Goal: Information Seeking & Learning: Learn about a topic

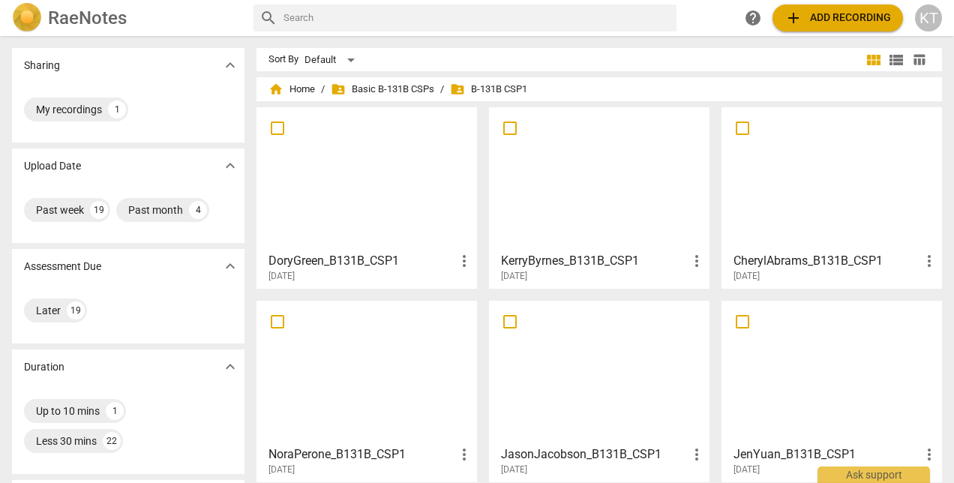
scroll to position [172, 0]
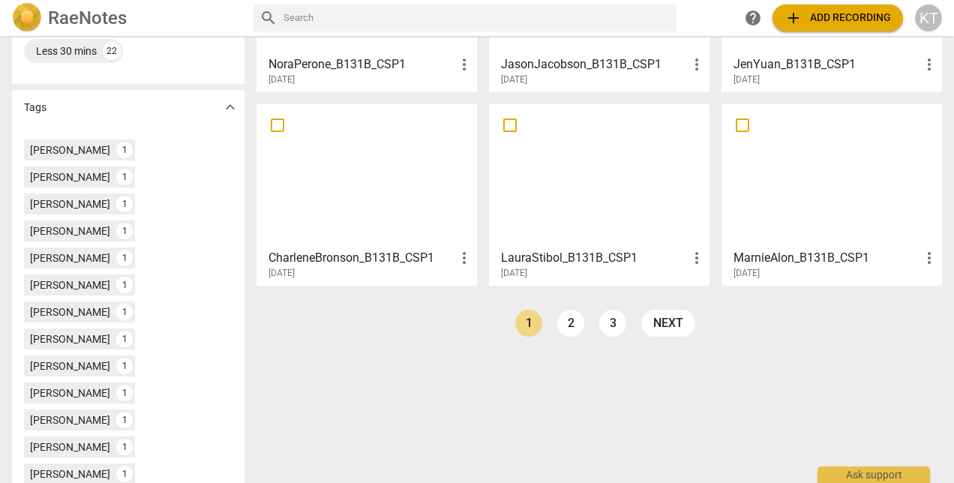
scroll to position [573, 0]
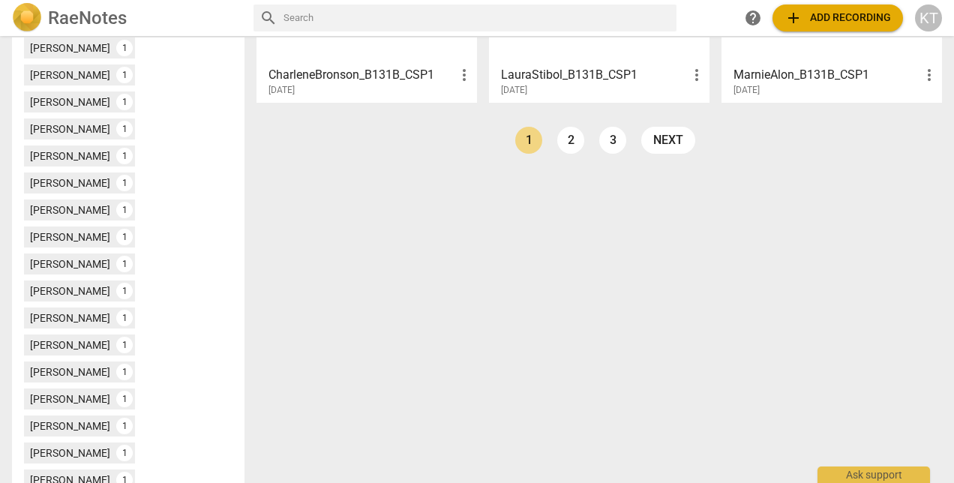
click at [565, 139] on link "2" at bounding box center [570, 140] width 27 height 27
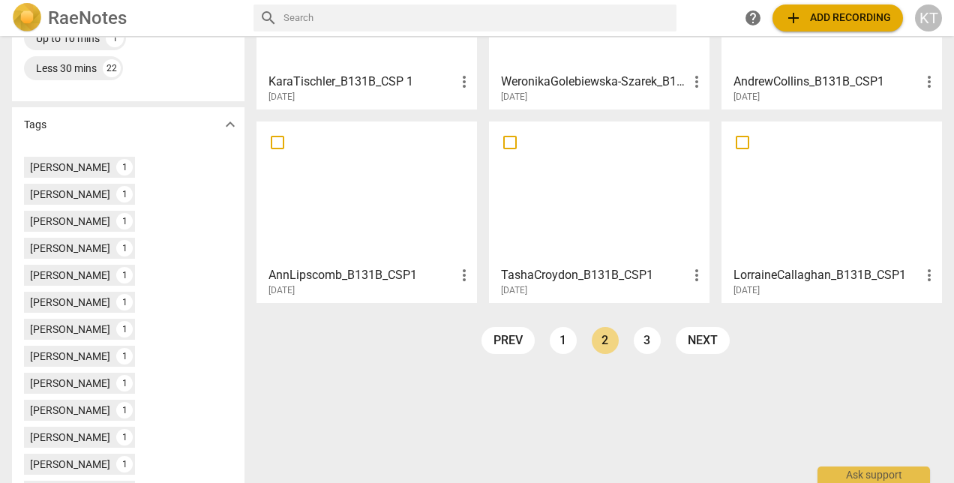
scroll to position [374, 0]
click at [636, 338] on link "3" at bounding box center [647, 339] width 27 height 27
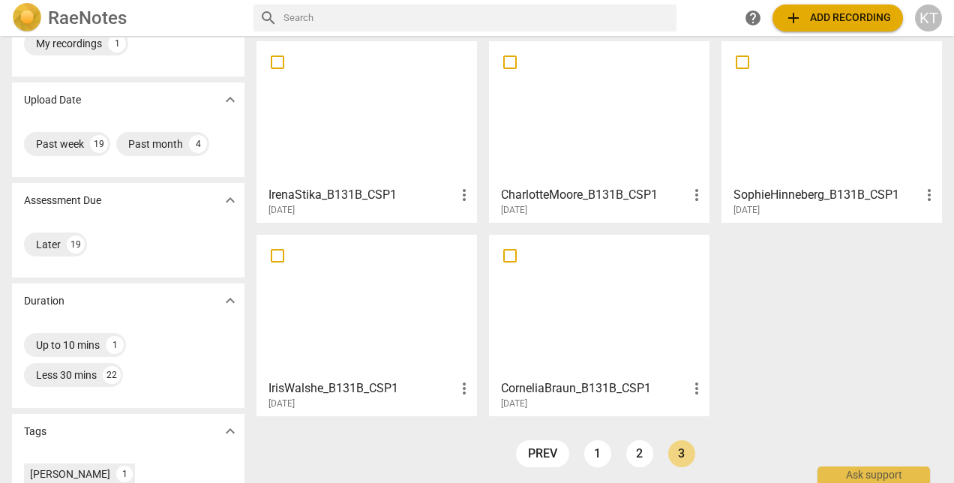
scroll to position [72, 0]
